Goal: Information Seeking & Learning: Check status

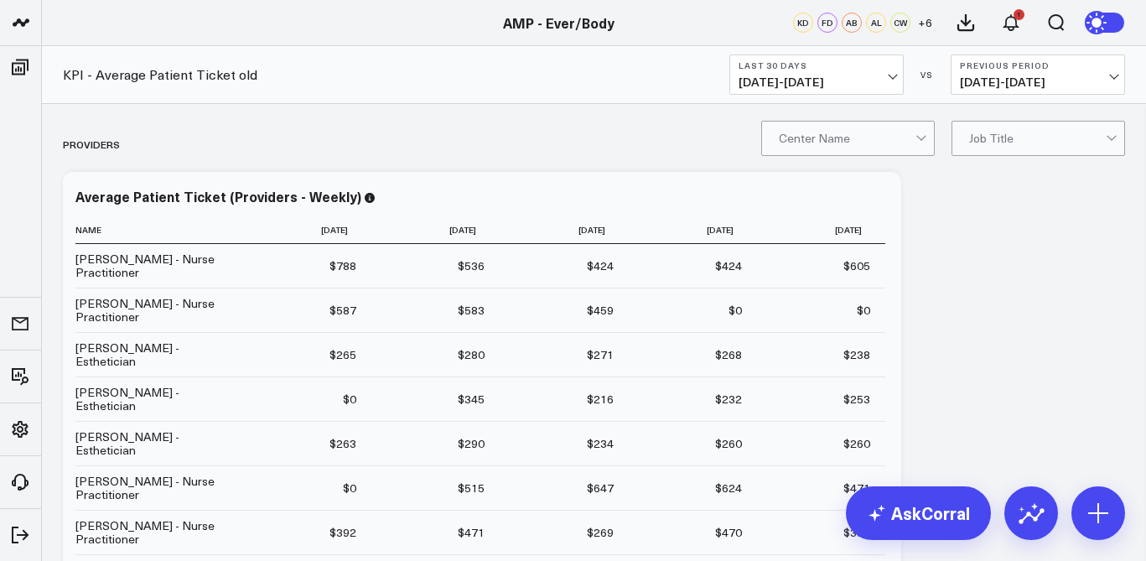
click at [876, 75] on span "[DATE] - [DATE]" at bounding box center [817, 81] width 156 height 13
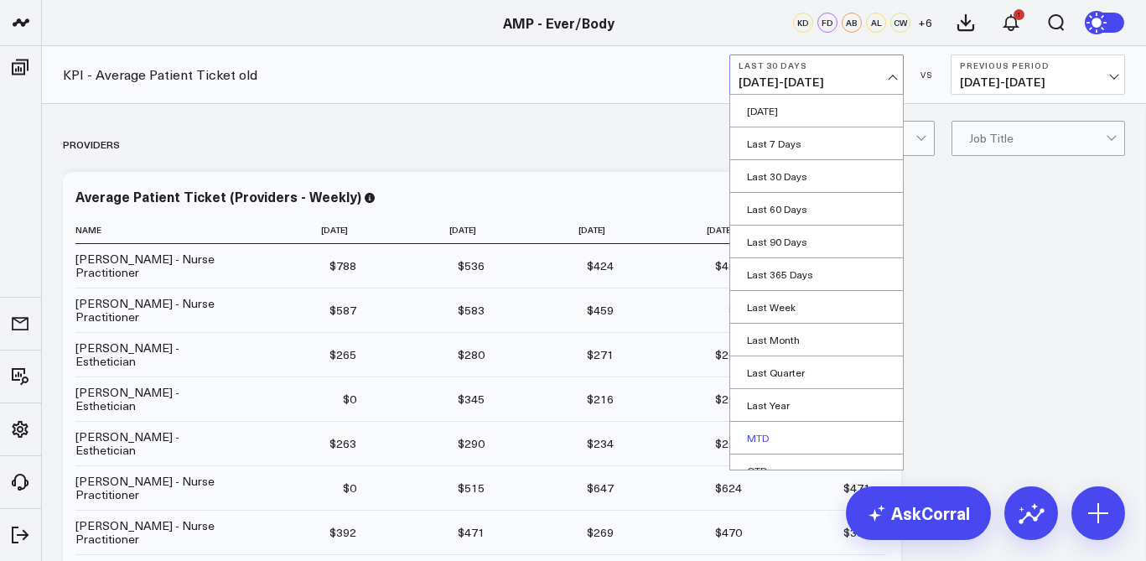
click at [777, 437] on link "MTD" at bounding box center [816, 438] width 173 height 32
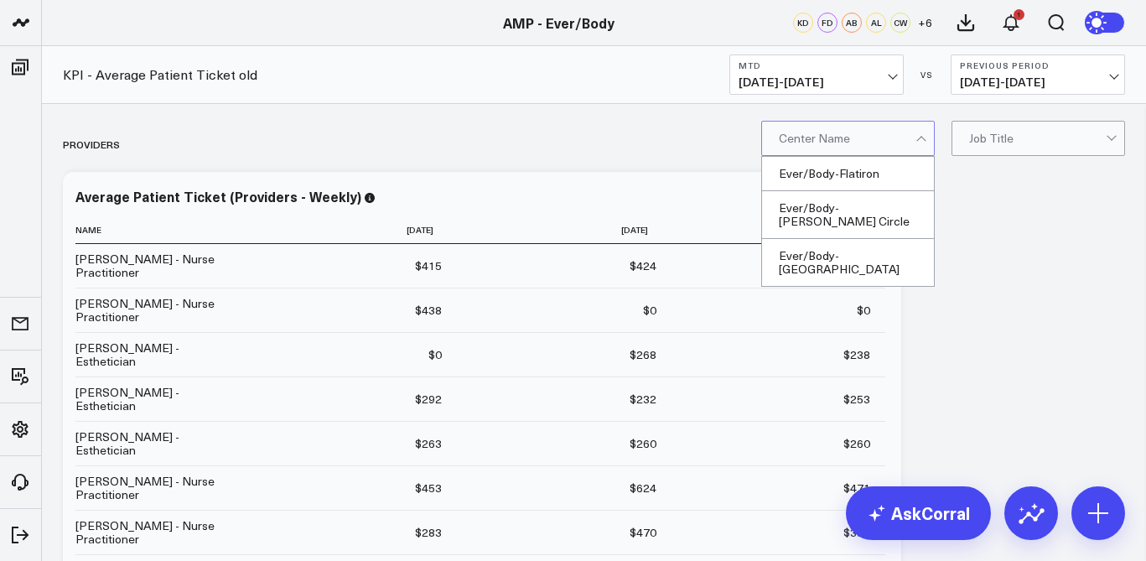
click at [926, 127] on div at bounding box center [923, 139] width 14 height 34
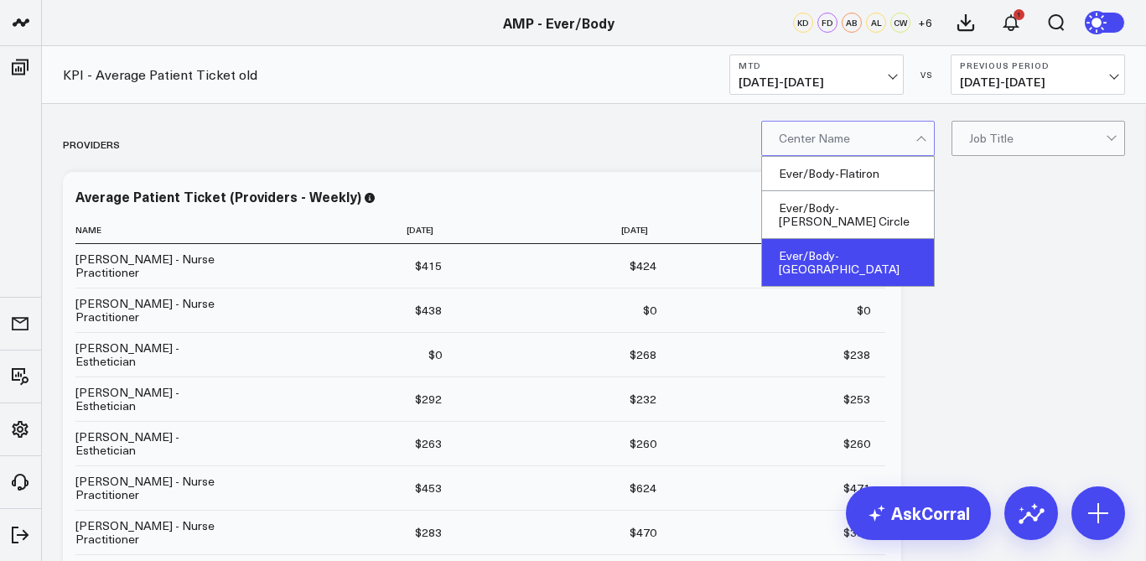
click at [875, 240] on div "Ever/Body-[GEOGRAPHIC_DATA]" at bounding box center [848, 262] width 172 height 47
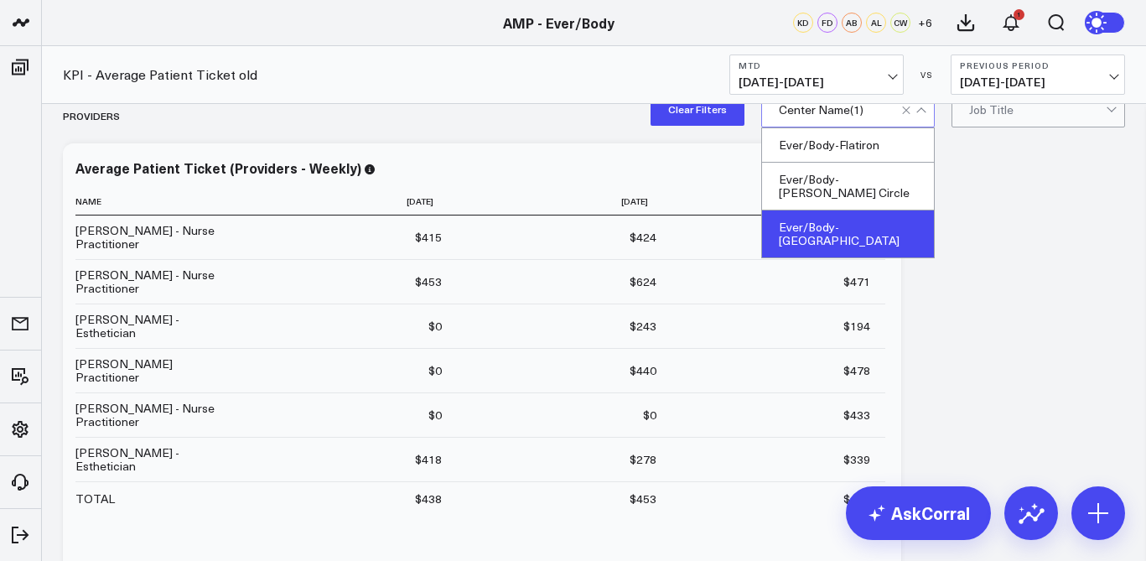
scroll to position [8, 0]
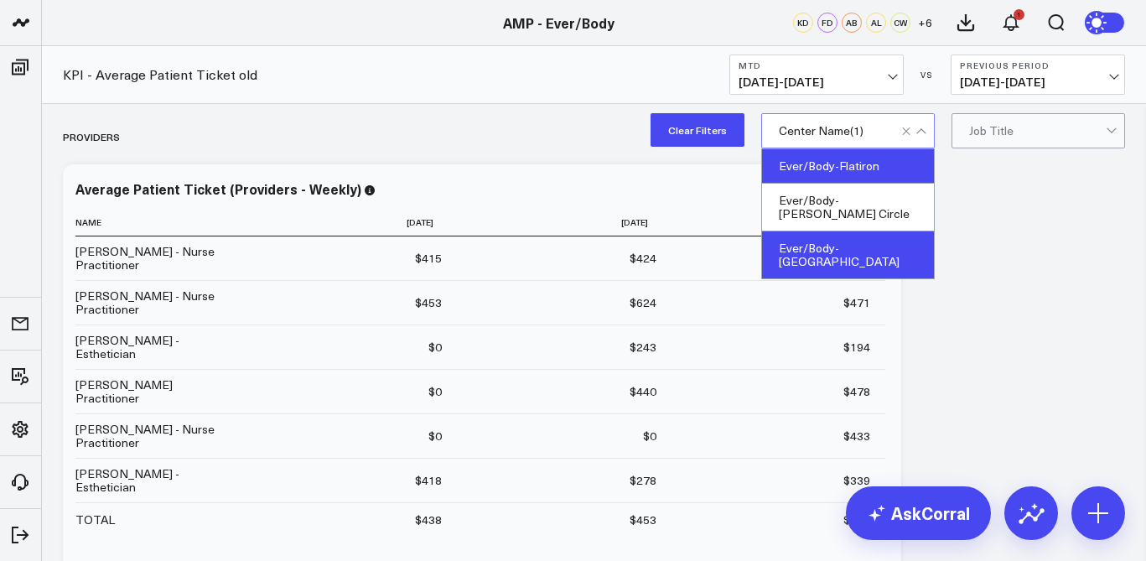
click at [870, 168] on div "Ever/Body-Flatiron" at bounding box center [848, 166] width 172 height 34
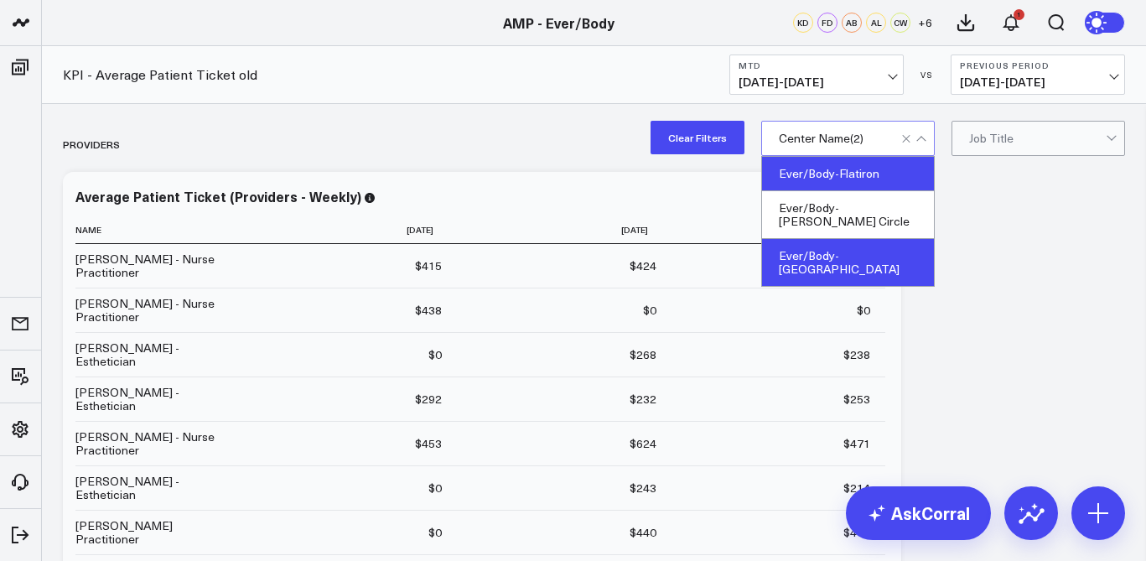
click at [846, 252] on div "Ever/Body-[GEOGRAPHIC_DATA]" at bounding box center [848, 262] width 172 height 47
click at [867, 239] on div "Ever/Body-[GEOGRAPHIC_DATA]" at bounding box center [848, 262] width 172 height 47
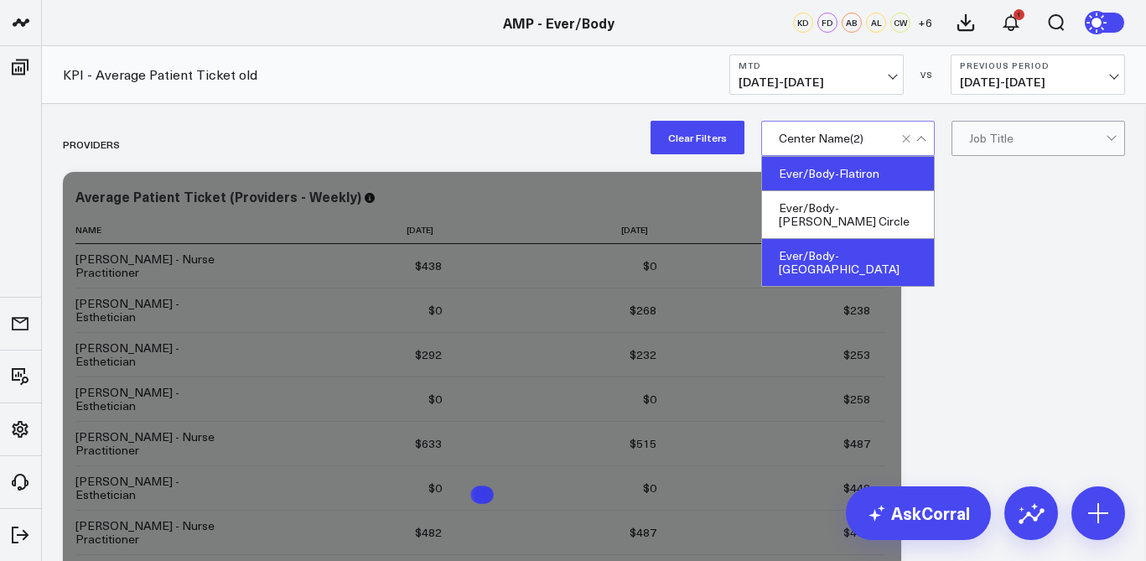
click at [867, 240] on div "Ever/Body-[GEOGRAPHIC_DATA]" at bounding box center [848, 262] width 172 height 47
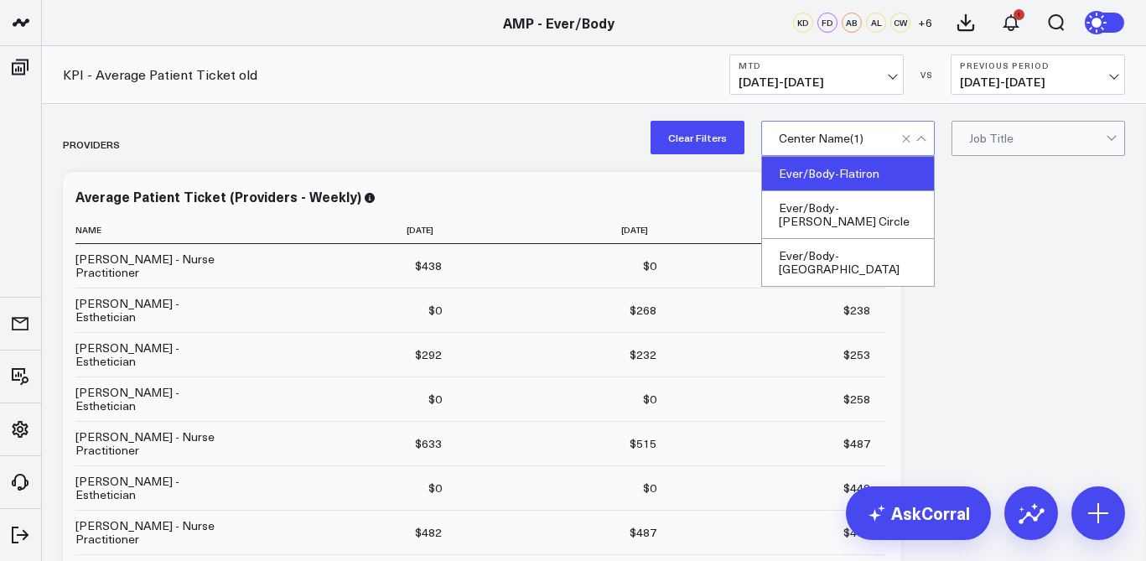
click at [922, 139] on div at bounding box center [921, 140] width 9 height 9
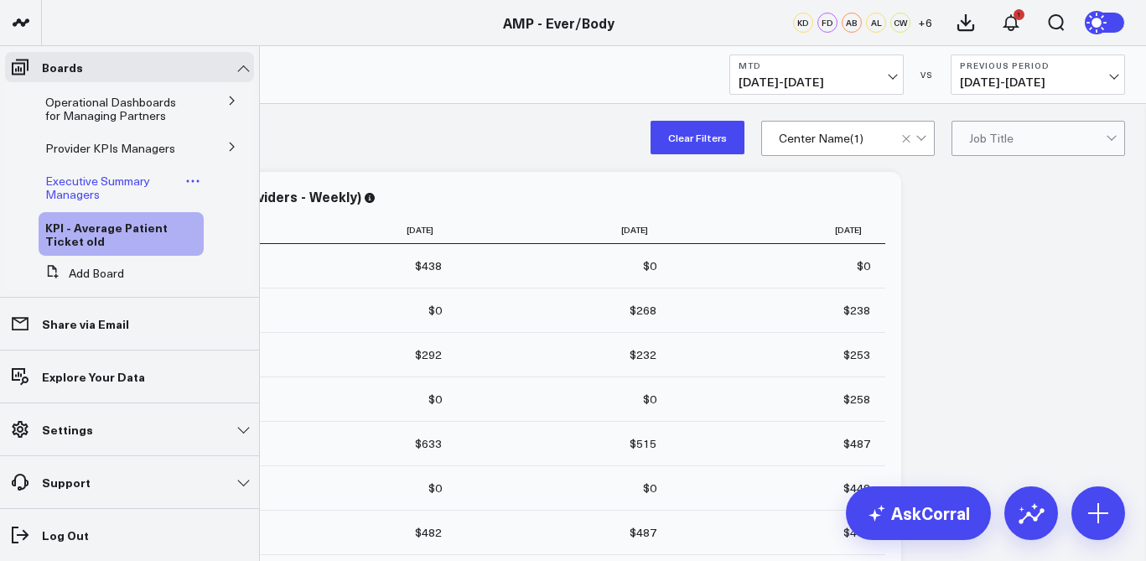
click at [86, 200] on span "Executive Summary Managers" at bounding box center [97, 187] width 105 height 29
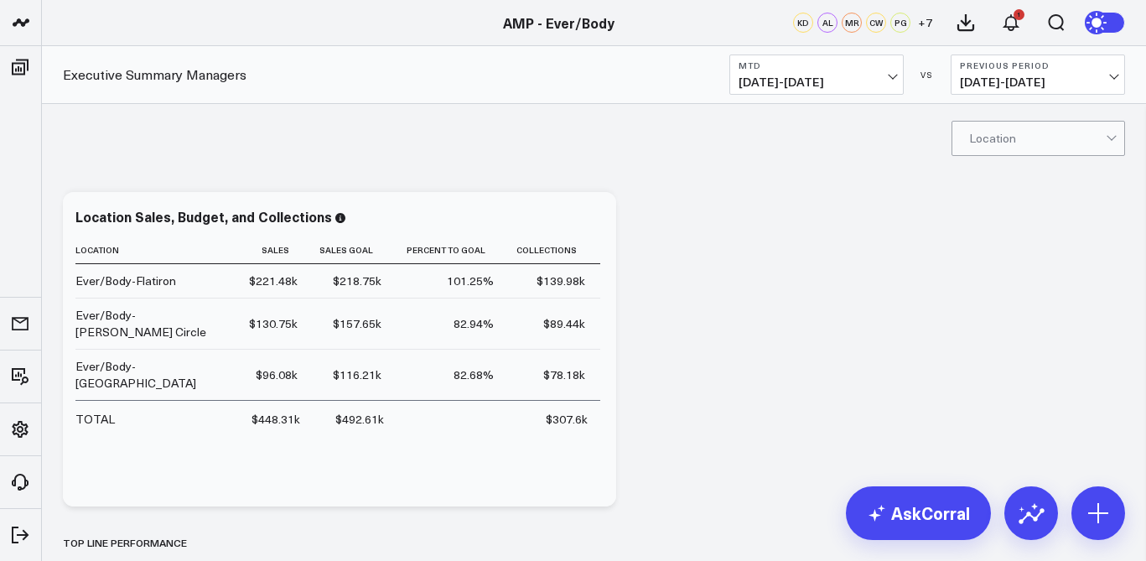
click at [993, 141] on div at bounding box center [1037, 139] width 137 height 34
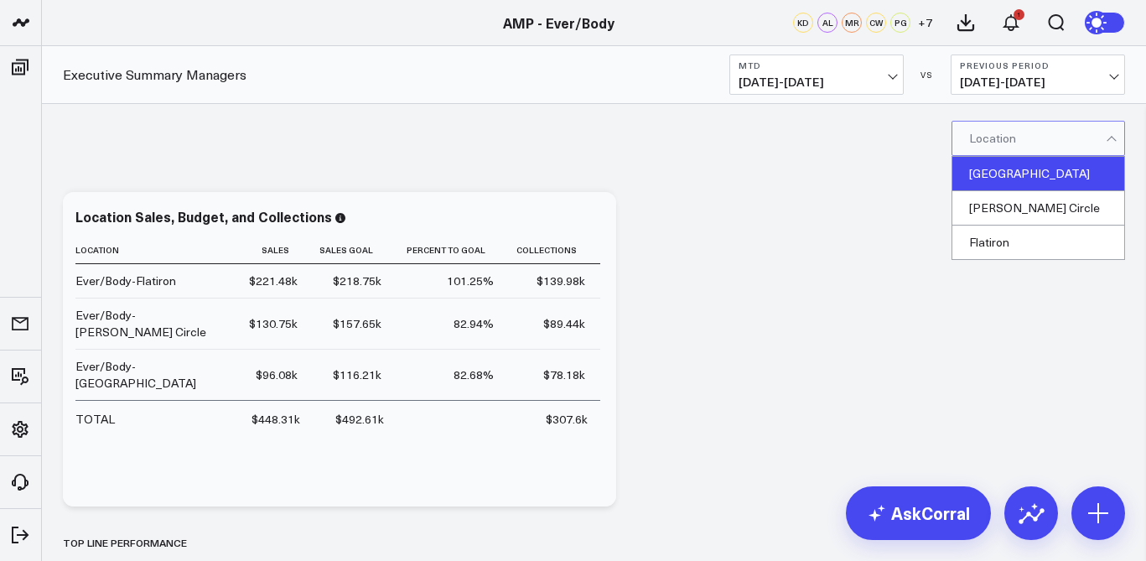
click at [1000, 171] on div "Williamsburg" at bounding box center [1039, 174] width 172 height 34
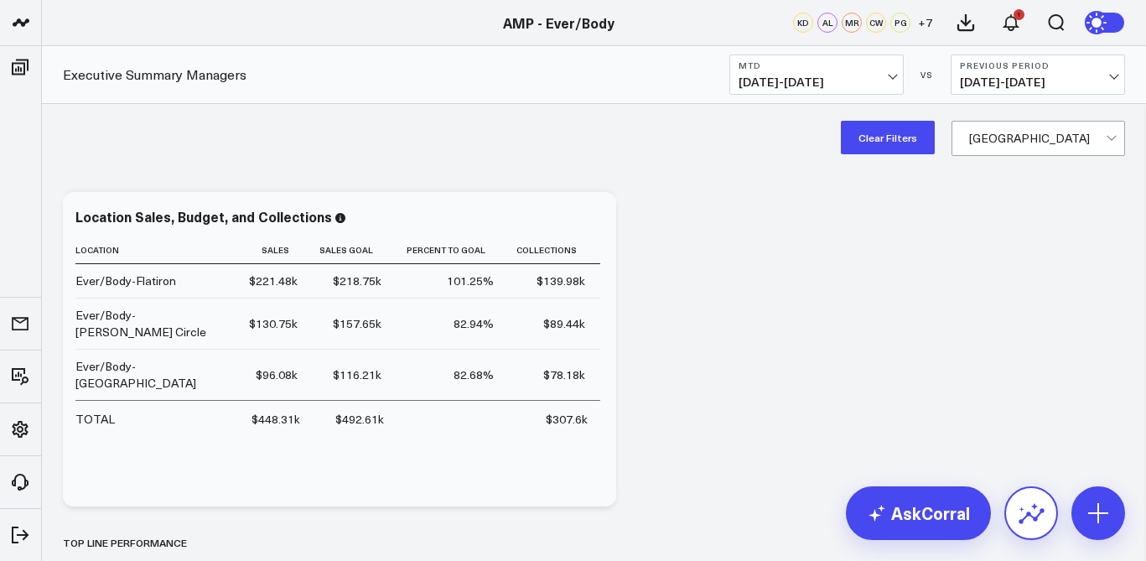
click at [1032, 513] on icon at bounding box center [1031, 513] width 27 height 27
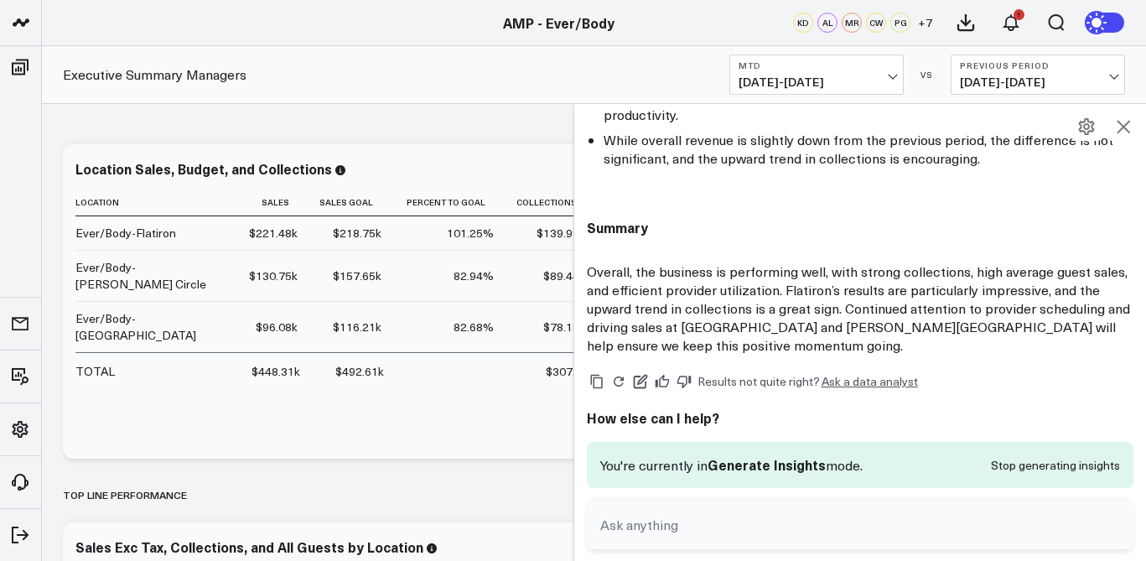
scroll to position [49, 0]
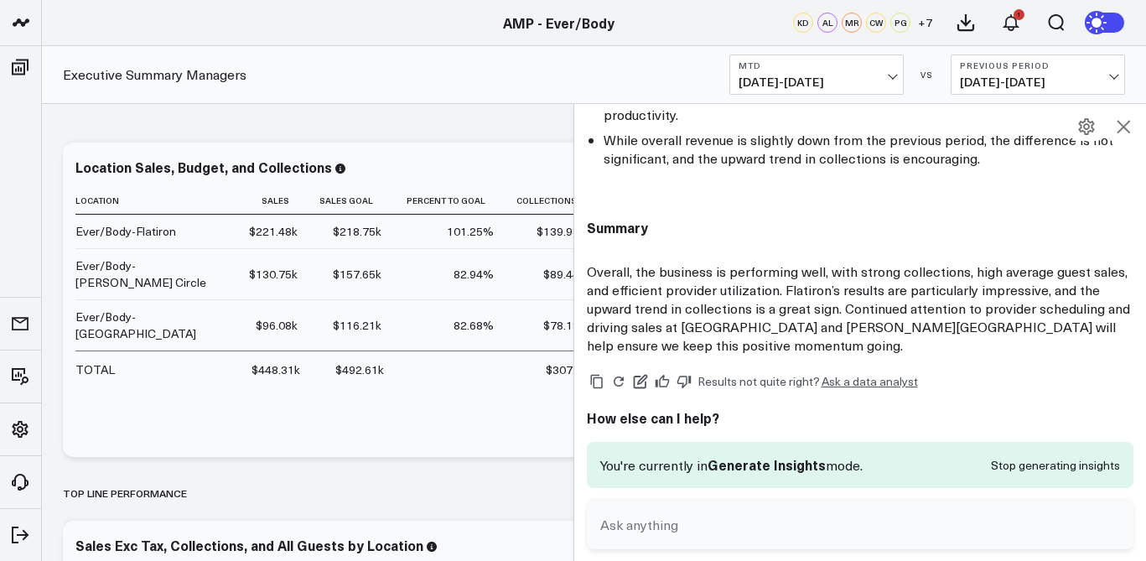
click at [812, 65] on b "MTD" at bounding box center [817, 65] width 156 height 10
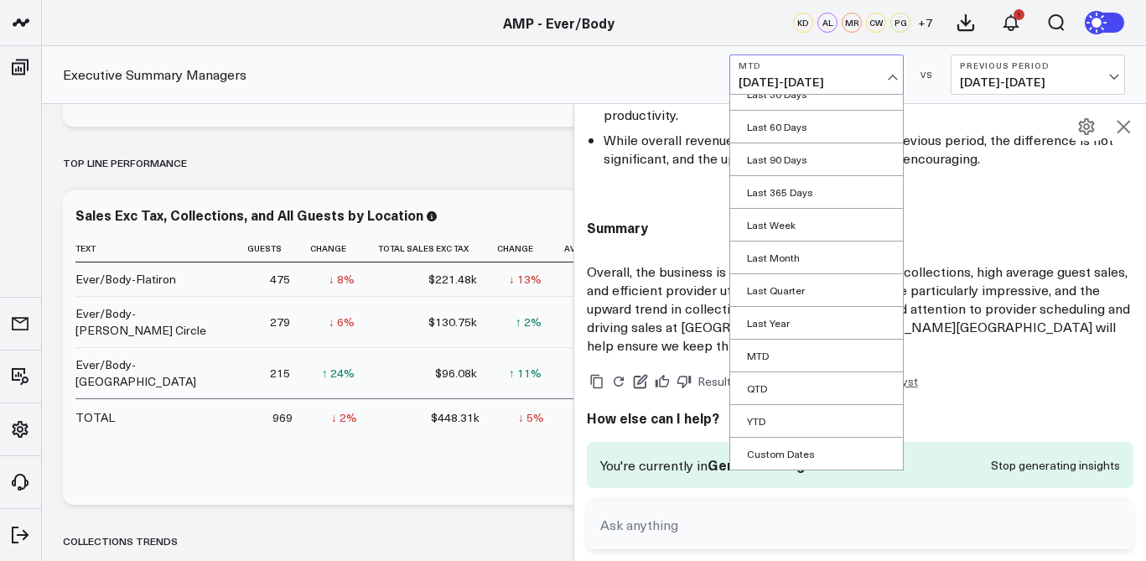
scroll to position [0, 0]
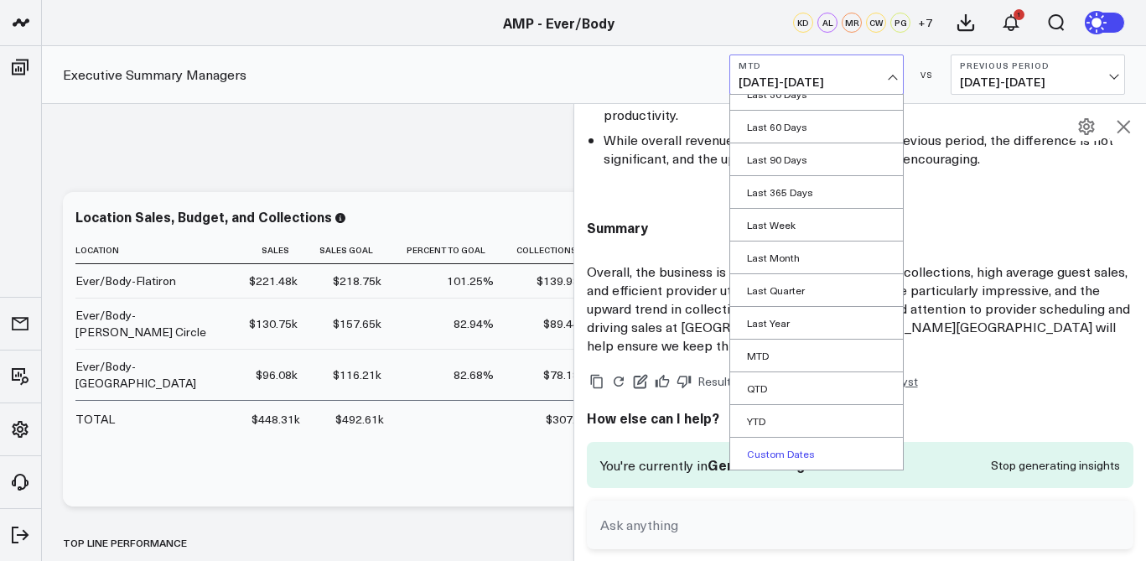
click at [771, 457] on link "Custom Dates" at bounding box center [816, 454] width 173 height 32
select select "7"
select select "2025"
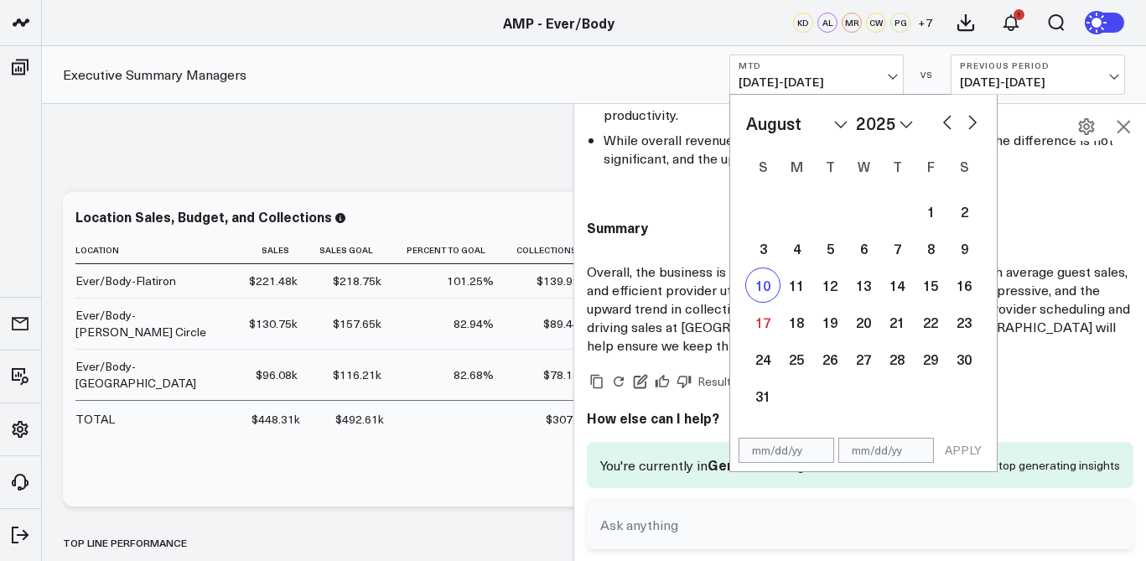
click at [767, 291] on div "10" at bounding box center [763, 285] width 34 height 34
type input "08/10/25"
select select "7"
select select "2025"
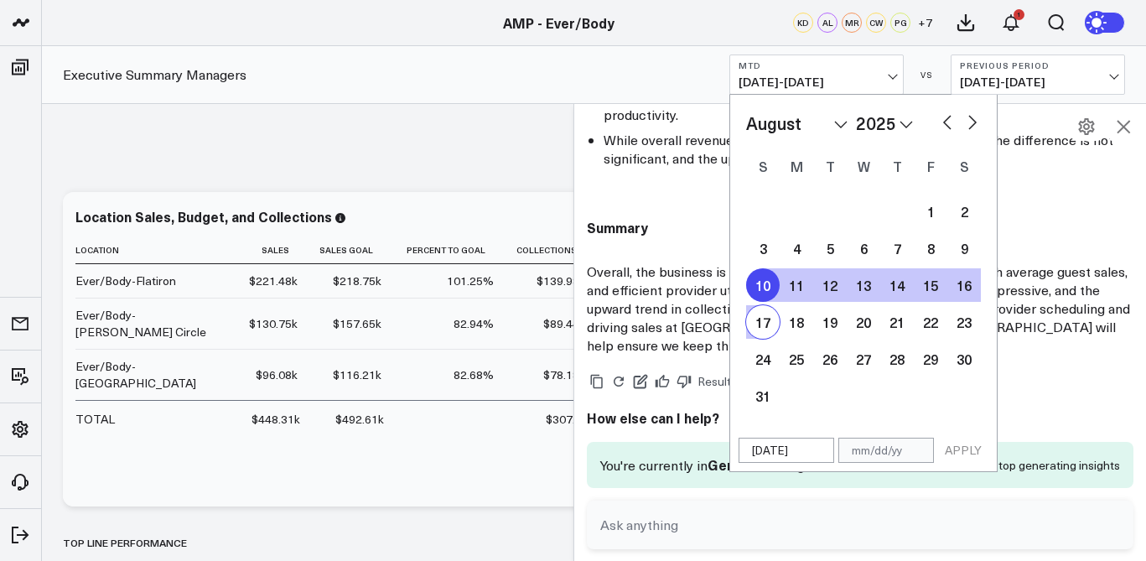
click at [768, 321] on div "17" at bounding box center [763, 322] width 34 height 34
type input "08/17/25"
select select "7"
select select "2025"
click at [954, 449] on button "APPLY" at bounding box center [963, 450] width 50 height 25
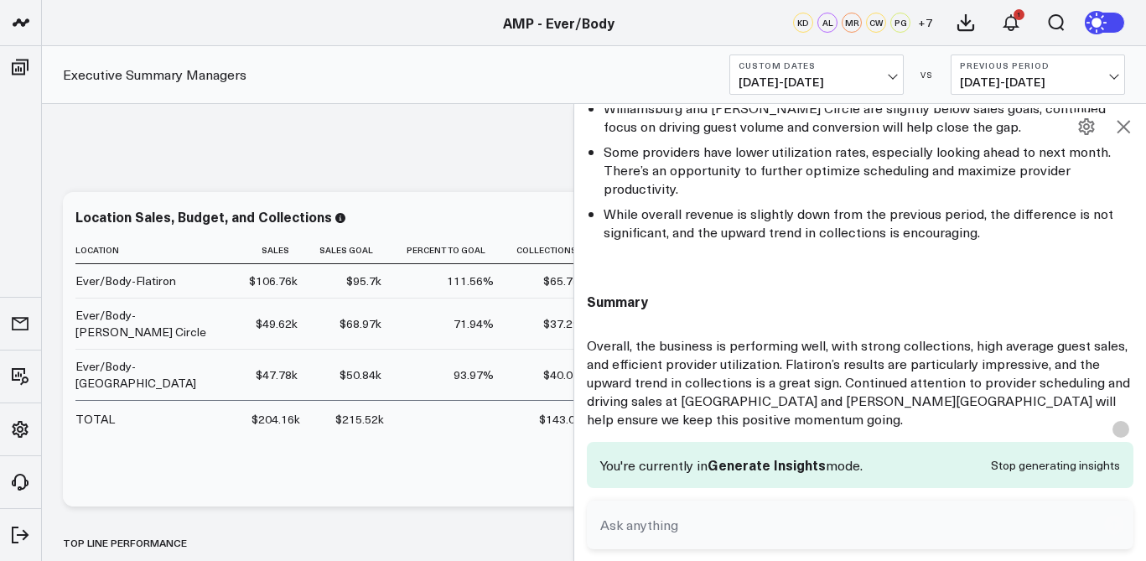
scroll to position [1450, 0]
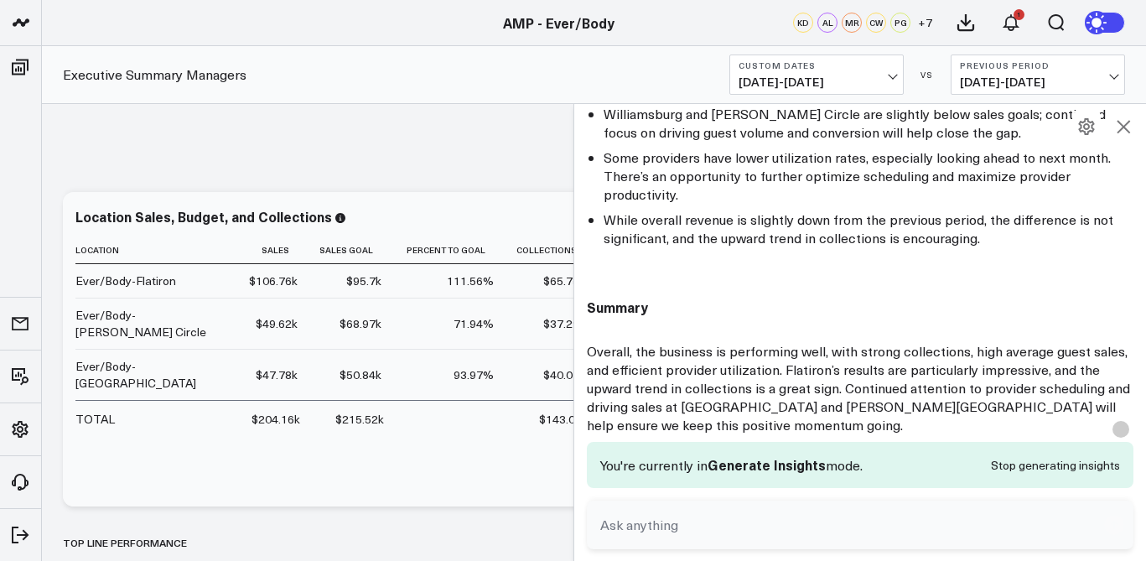
click at [1124, 133] on icon at bounding box center [1124, 127] width 20 height 20
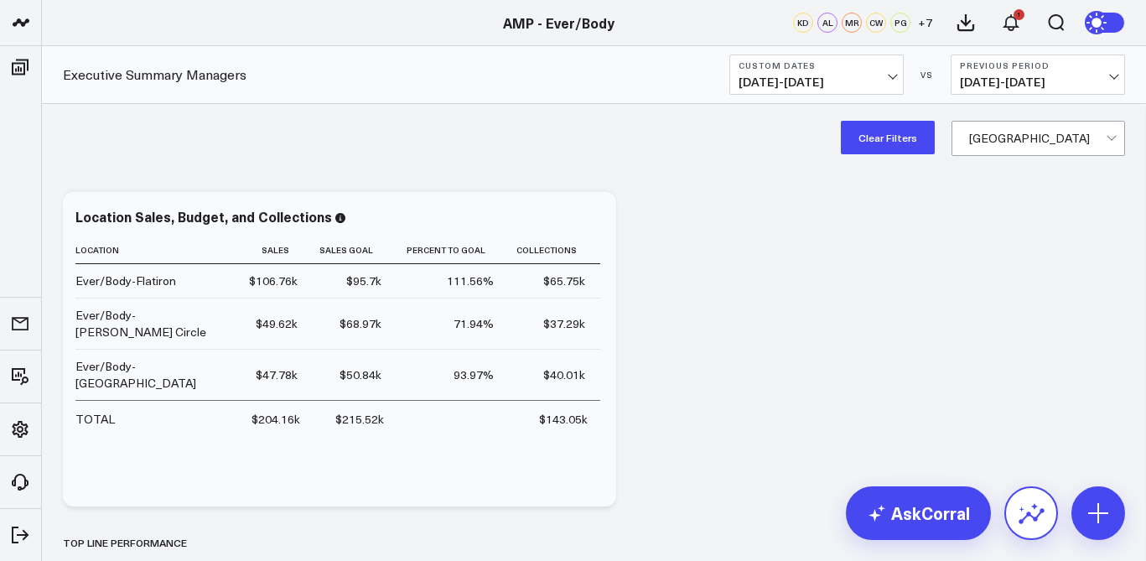
click at [1028, 506] on icon at bounding box center [1031, 513] width 27 height 27
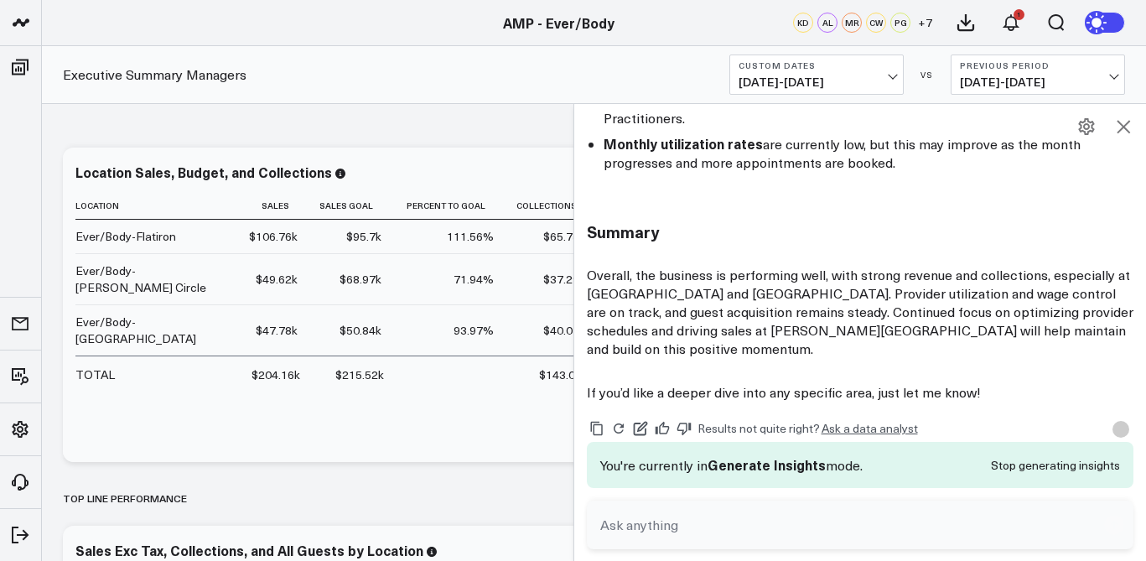
scroll to position [1885, 0]
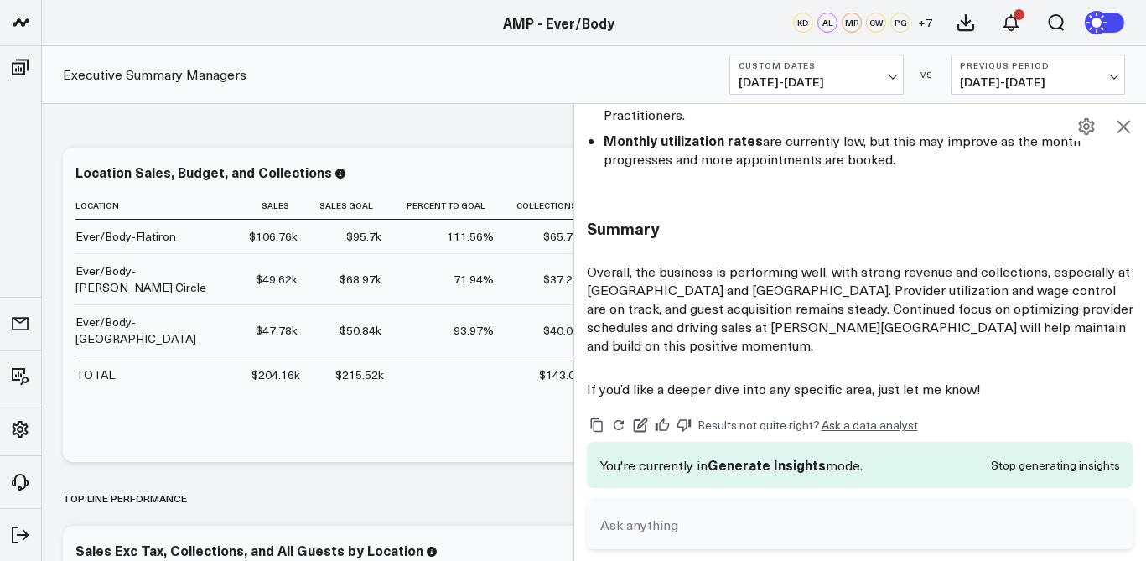
click at [1122, 128] on icon at bounding box center [1123, 126] width 13 height 13
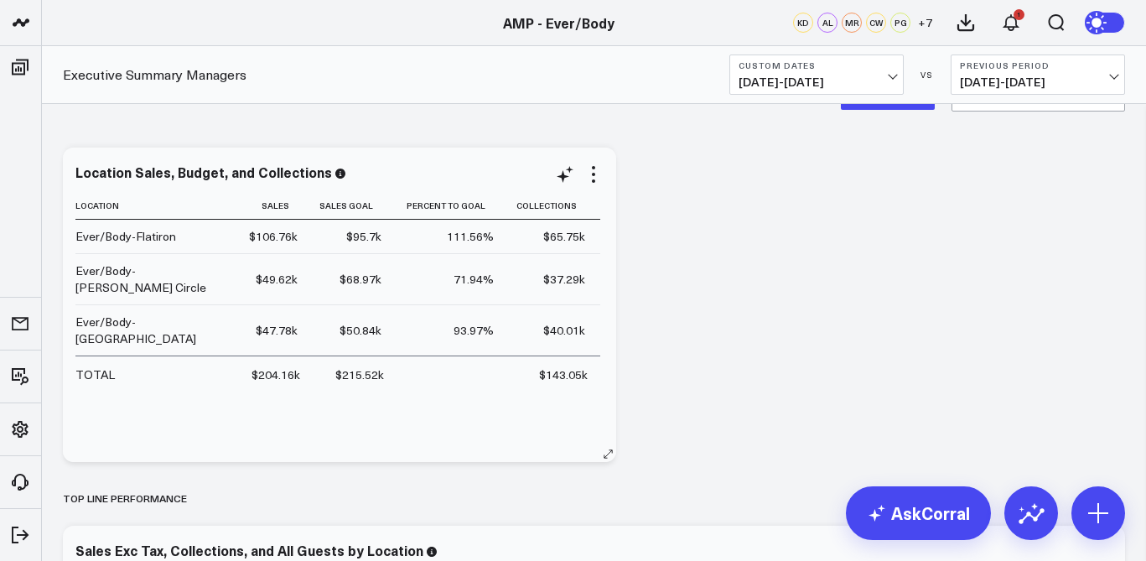
scroll to position [47, 0]
